Goal: Task Accomplishment & Management: Use online tool/utility

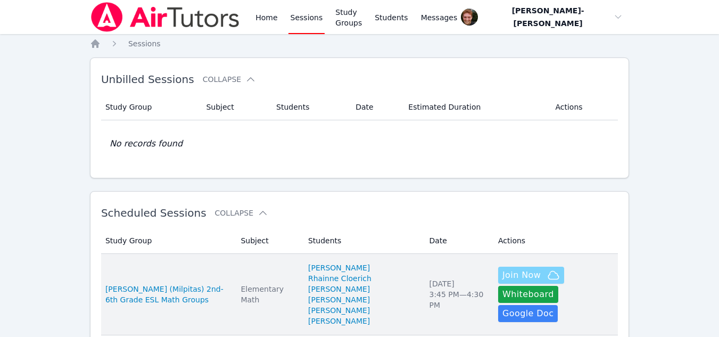
click at [517, 282] on span "Join Now" at bounding box center [531, 275] width 57 height 13
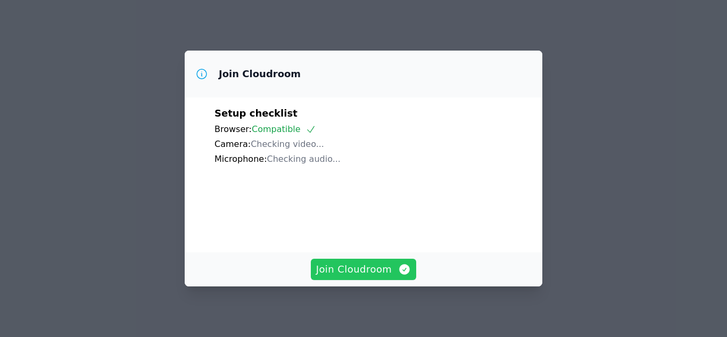
click at [385, 274] on span "Join Cloudroom" at bounding box center [363, 269] width 95 height 15
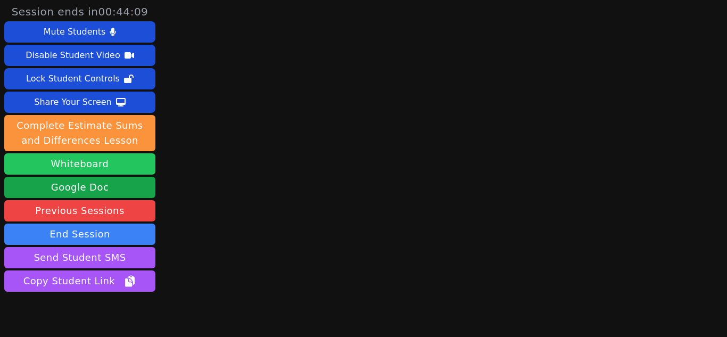
click at [117, 163] on button "Whiteboard" at bounding box center [79, 163] width 151 height 21
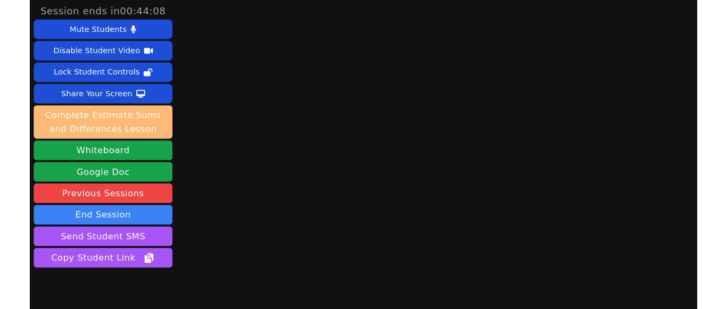
scroll to position [46, 0]
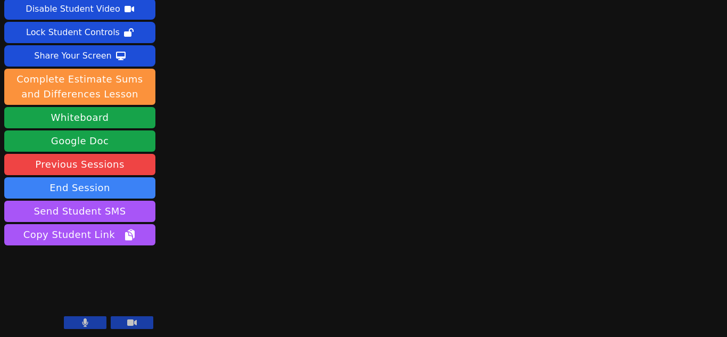
click at [78, 324] on button at bounding box center [85, 322] width 43 height 13
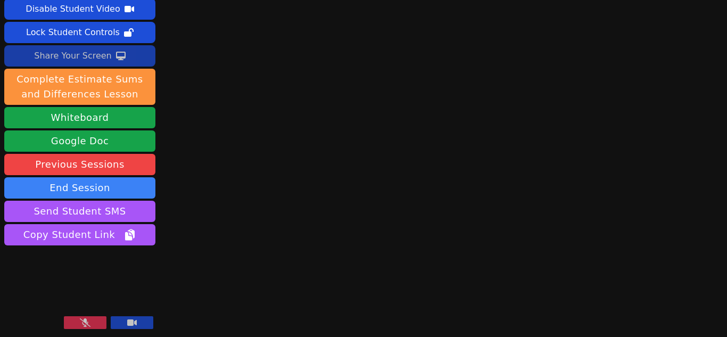
click at [104, 53] on div "Share Your Screen" at bounding box center [73, 55] width 78 height 17
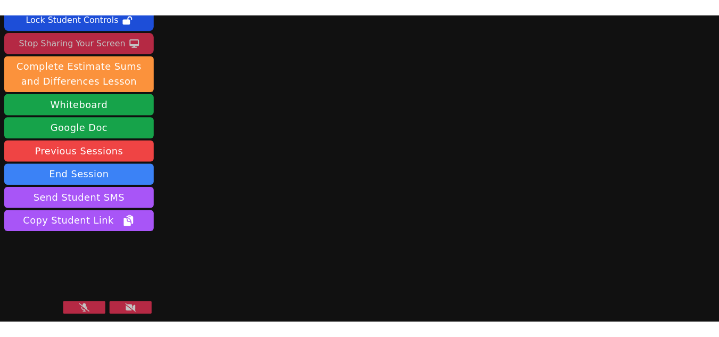
scroll to position [0, 0]
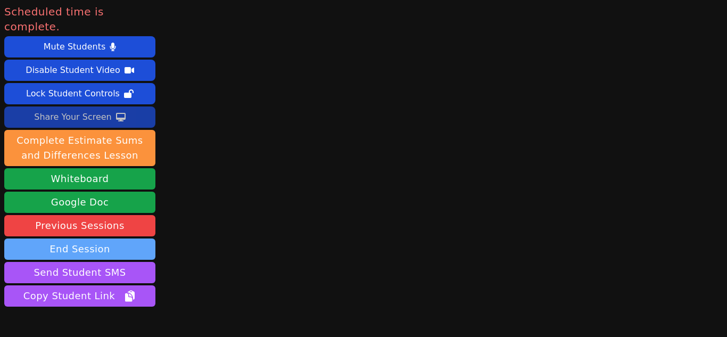
click at [83, 239] on button "End Session" at bounding box center [79, 249] width 151 height 21
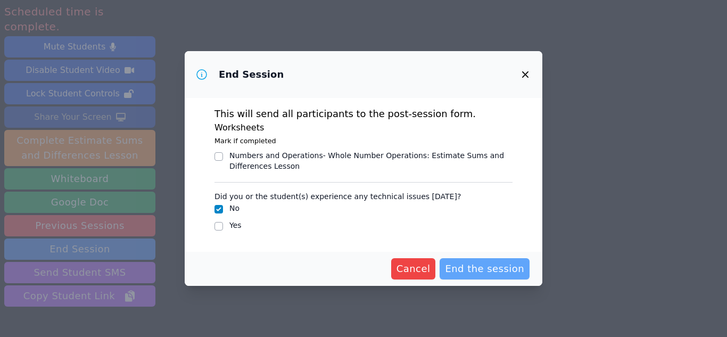
click at [486, 268] on span "End the session" at bounding box center [484, 268] width 79 height 15
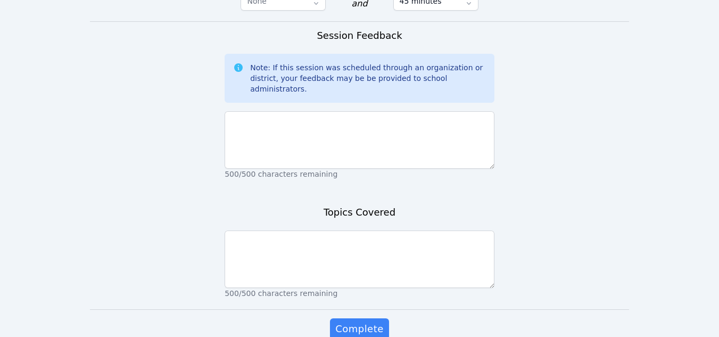
scroll to position [1031, 0]
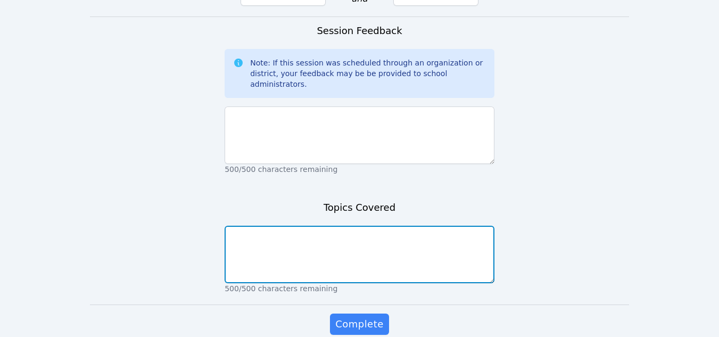
click at [262, 226] on textarea at bounding box center [360, 254] width 270 height 57
type textarea "NA"
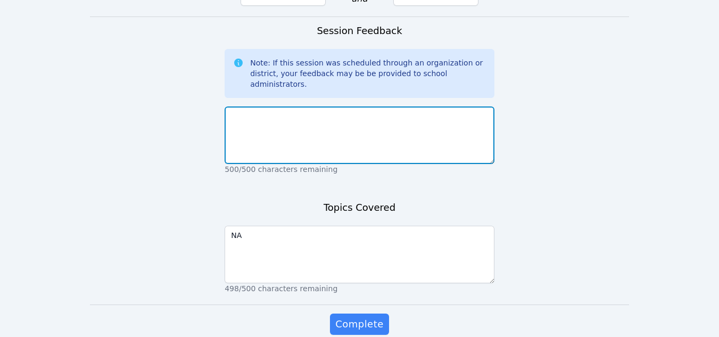
click at [259, 106] on textarea at bounding box center [360, 134] width 270 height 57
type textarea "No one came again."
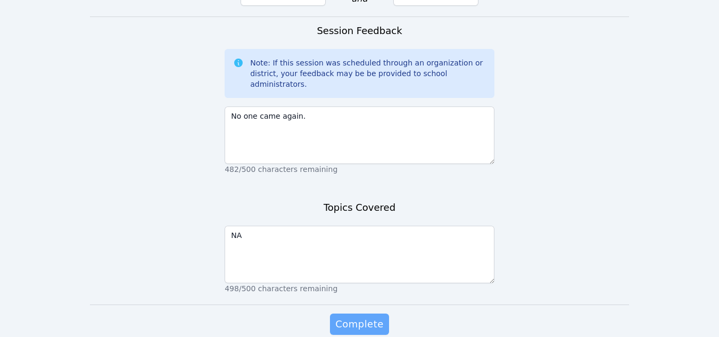
click at [357, 314] on button "Complete" at bounding box center [359, 324] width 59 height 21
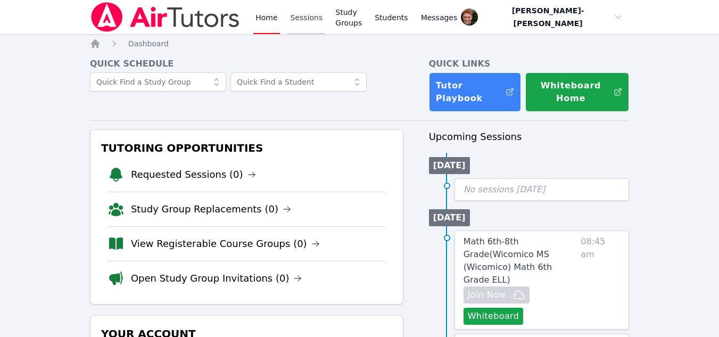
click at [310, 19] on link "Sessions" at bounding box center [307, 17] width 37 height 34
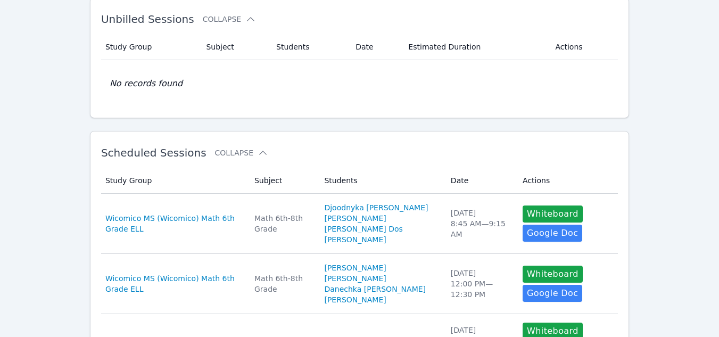
scroll to position [61, 0]
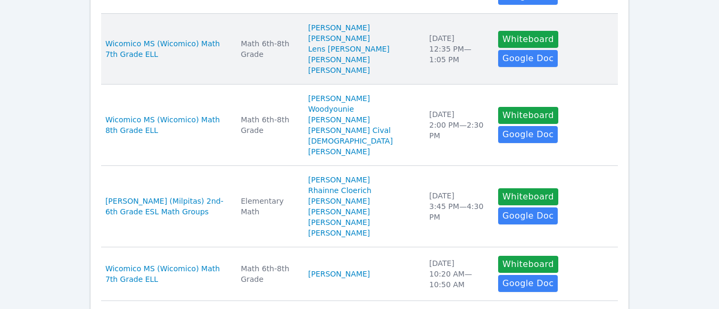
scroll to position [550, 0]
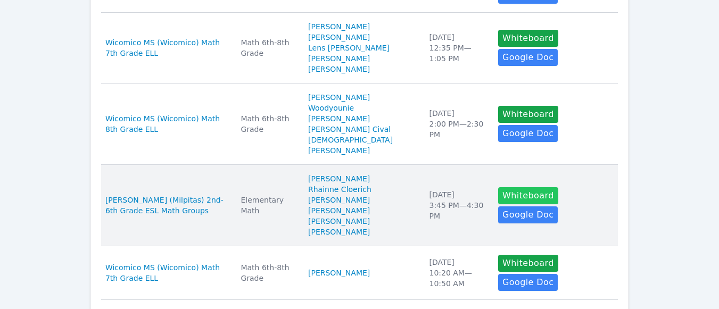
click at [498, 204] on button "Whiteboard" at bounding box center [528, 195] width 60 height 17
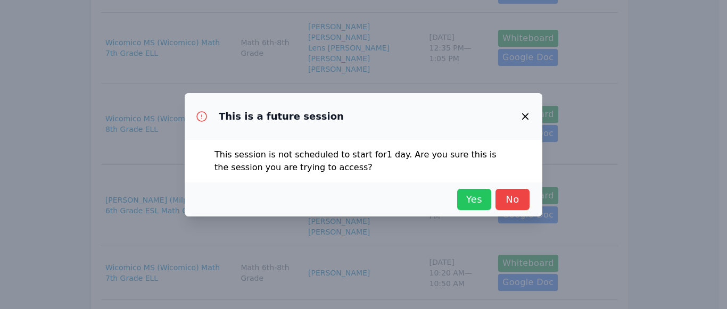
click at [470, 201] on span "Yes" at bounding box center [474, 199] width 23 height 15
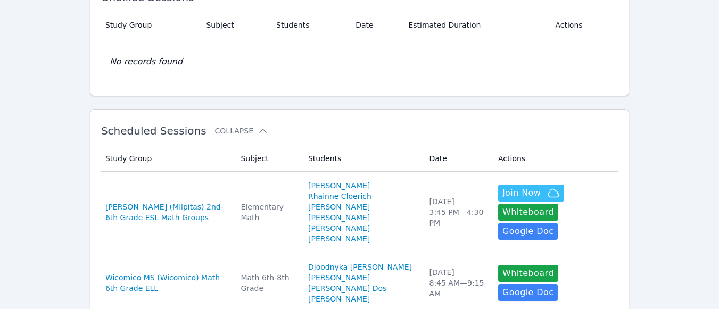
scroll to position [83, 0]
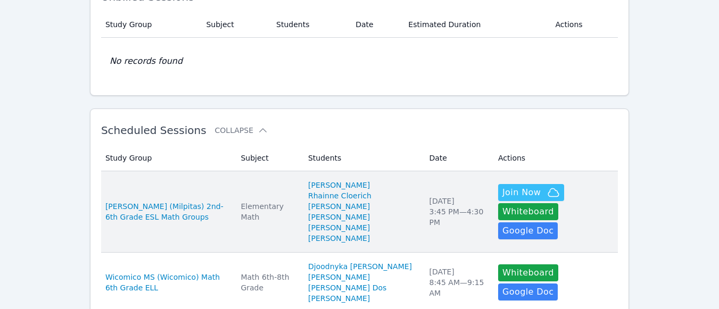
click at [285, 185] on td "Subject Elementary Math" at bounding box center [268, 211] width 68 height 81
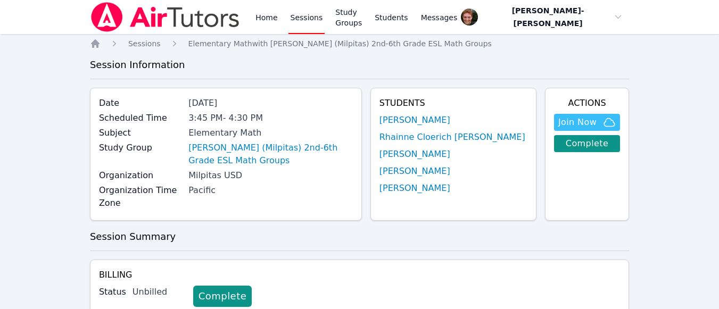
click at [299, 20] on link "Sessions" at bounding box center [307, 17] width 37 height 34
